Goal: Navigation & Orientation: Find specific page/section

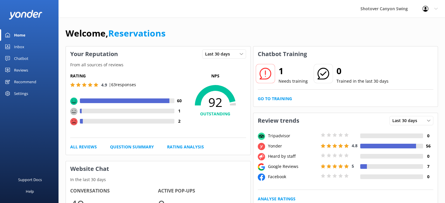
click at [15, 48] on div "Inbox" at bounding box center [19, 47] width 10 height 12
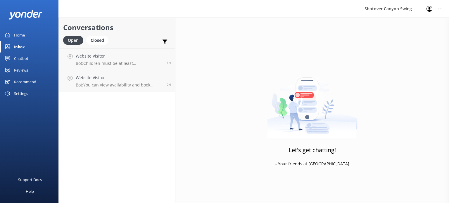
click at [20, 71] on div "Reviews" at bounding box center [21, 70] width 14 height 12
